Goal: Communication & Community: Answer question/provide support

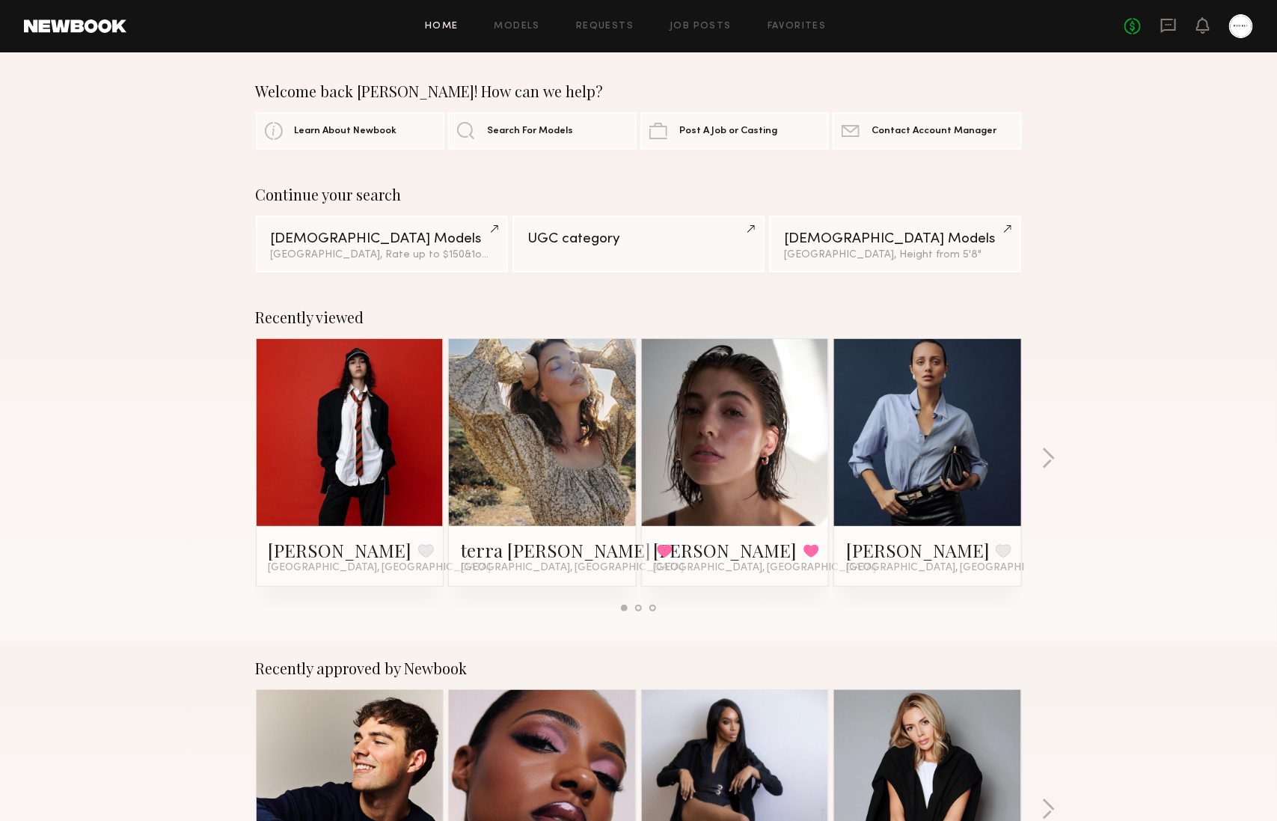
click at [851, 31] on div "No fees up to $5,000" at bounding box center [1188, 26] width 129 height 24
click at [851, 28] on icon at bounding box center [1168, 26] width 15 height 14
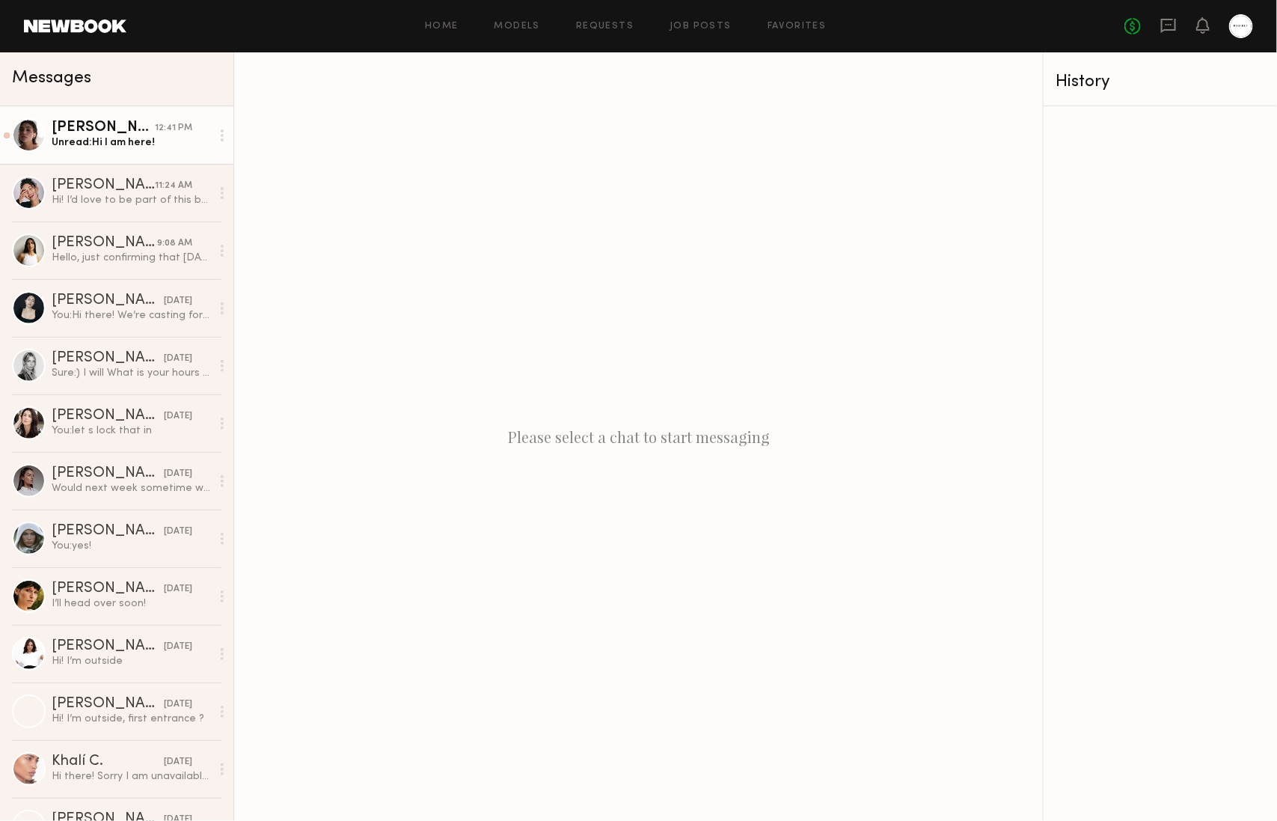
click at [169, 146] on div "Unread: Hi I am here!" at bounding box center [131, 142] width 159 height 14
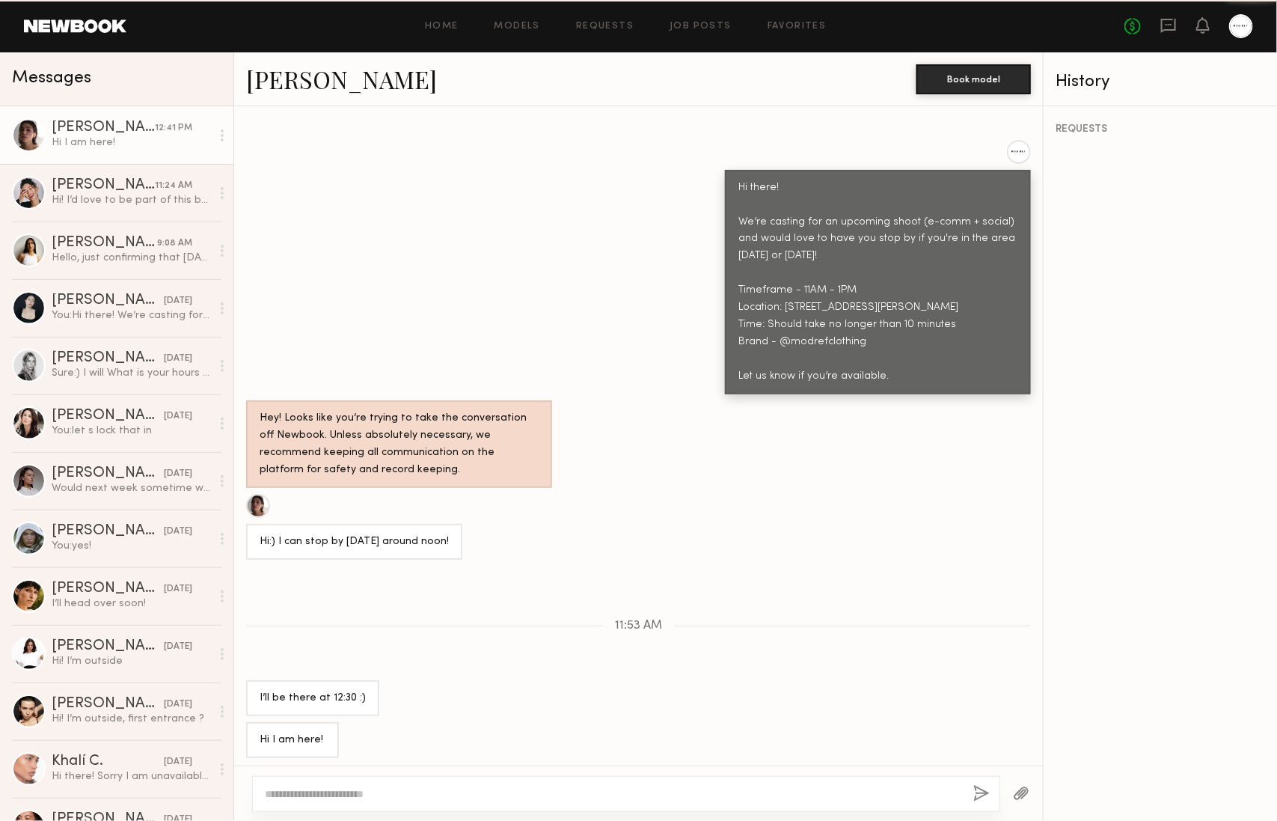
scroll to position [856, 0]
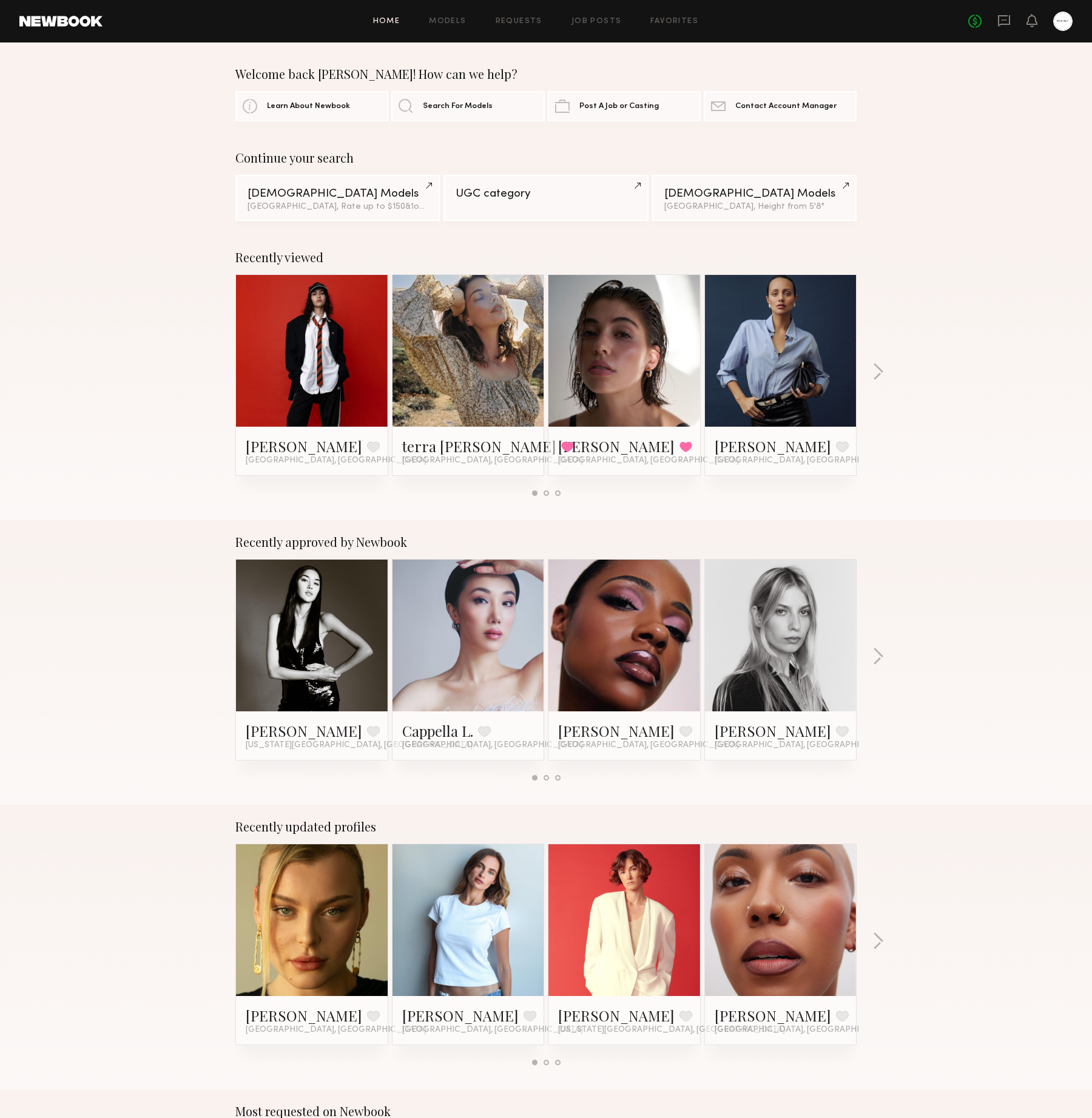
click at [1015, 21] on div "No fees up to $5,000" at bounding box center [1021, 21] width 105 height 19
click at [1008, 22] on icon at bounding box center [1004, 20] width 13 height 13
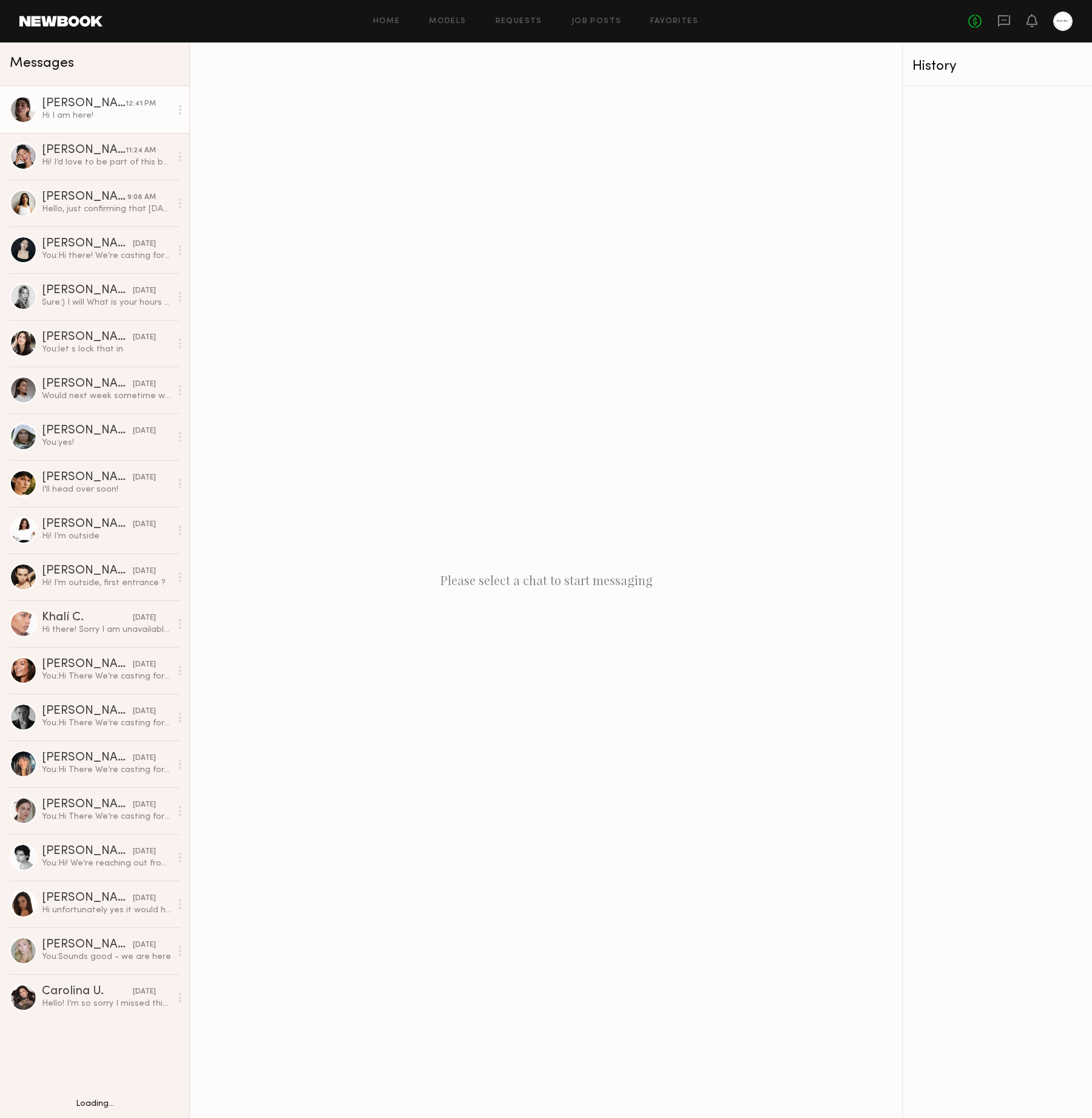
click at [63, 122] on link "[PERSON_NAME] 12:41 PM Hi I am here!" at bounding box center [94, 110] width 189 height 47
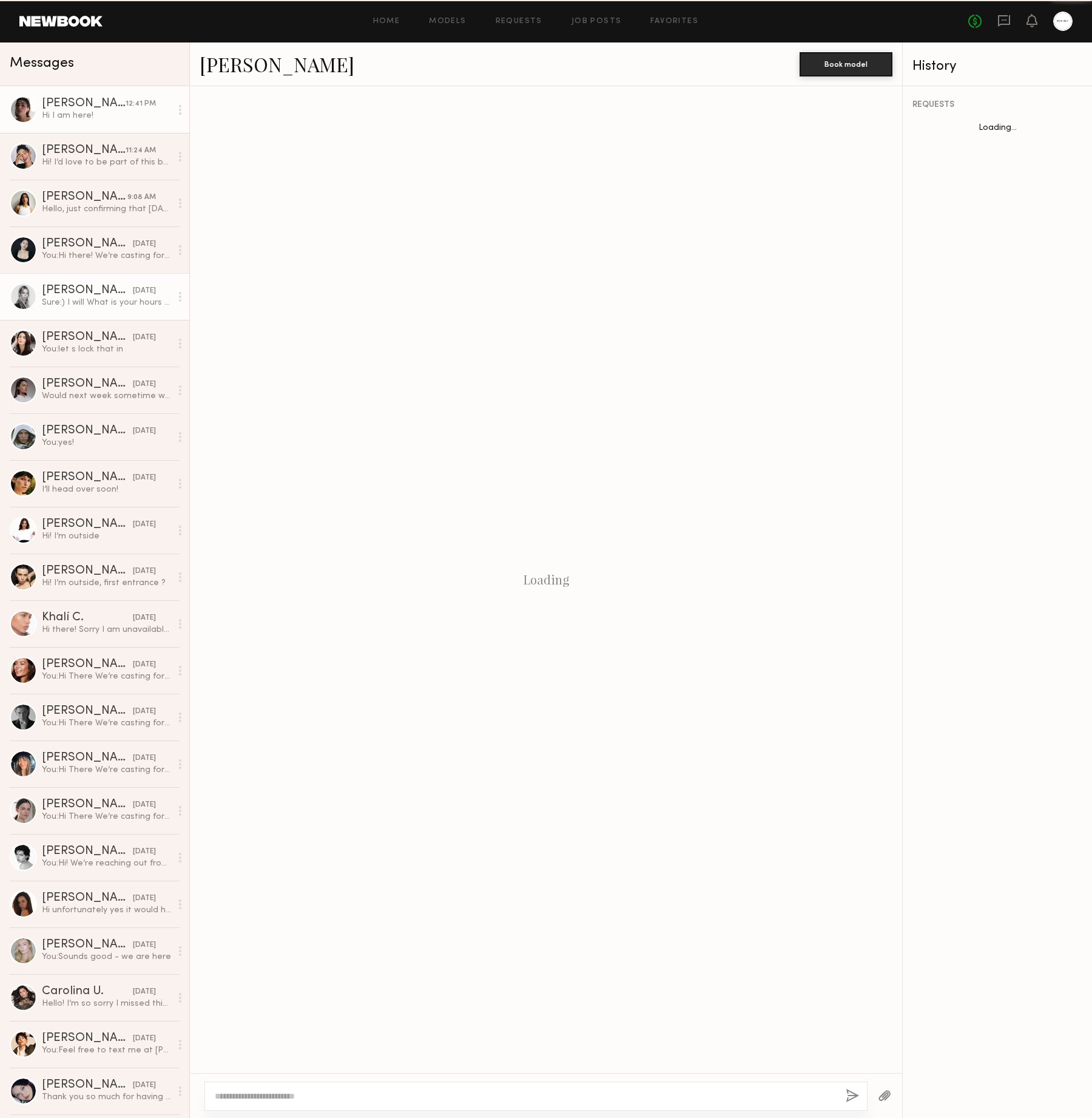
scroll to position [242, 0]
